Goal: Task Accomplishment & Management: Manage account settings

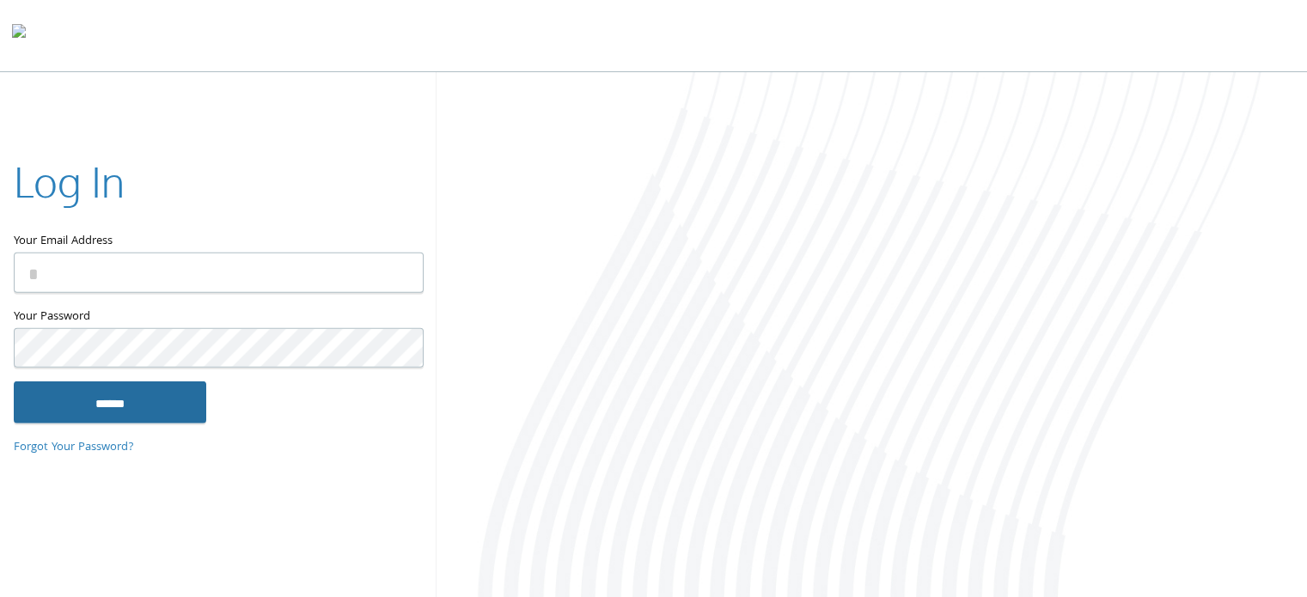
type input "**********"
click at [110, 391] on input "******" at bounding box center [110, 402] width 193 height 41
type input "**********"
click at [162, 409] on input "******" at bounding box center [110, 402] width 193 height 41
